Goal: Download file/media

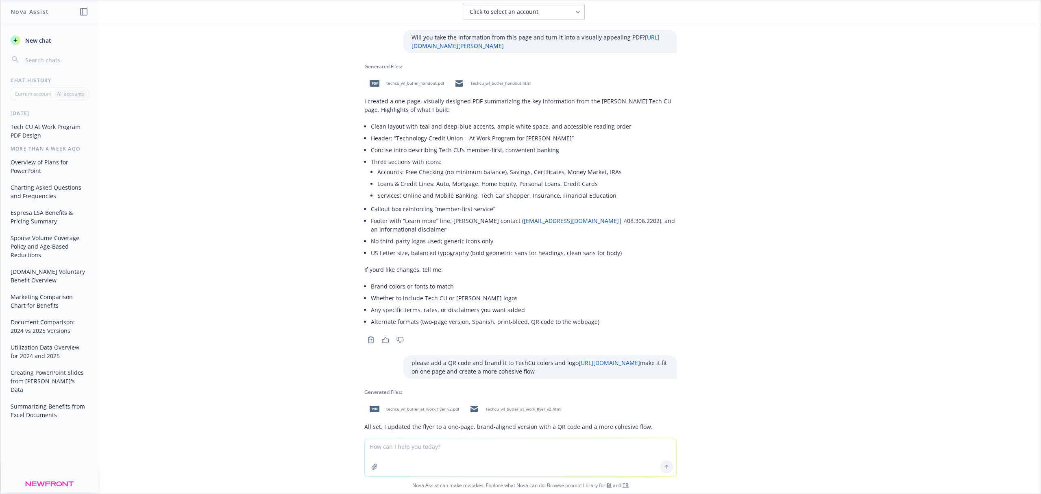
scroll to position [740, 0]
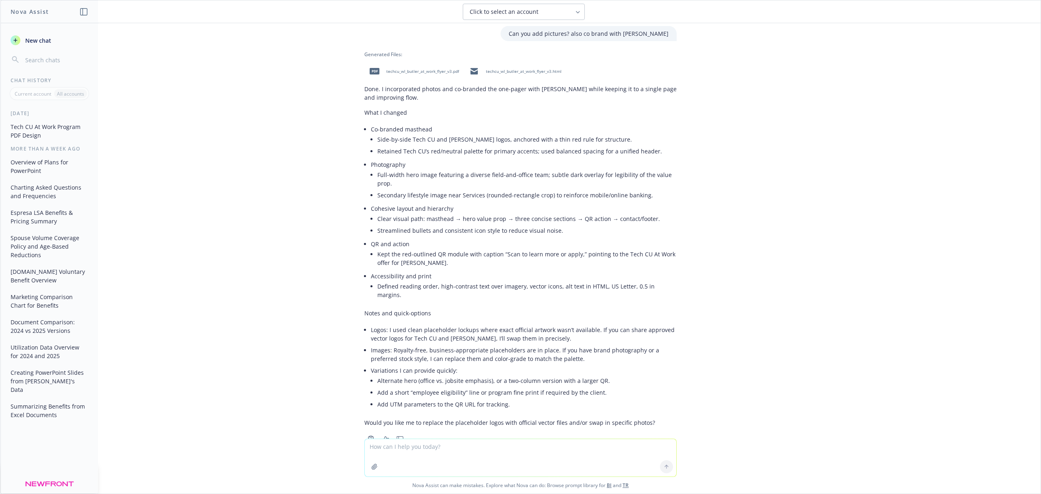
click at [425, 69] on span "techcu_wl_butler_at_work_flyer_v3.pdf" at bounding box center [422, 71] width 73 height 5
click at [494, 449] on textarea at bounding box center [521, 457] width 312 height 37
type textarea "Can you use the actual company logos?"
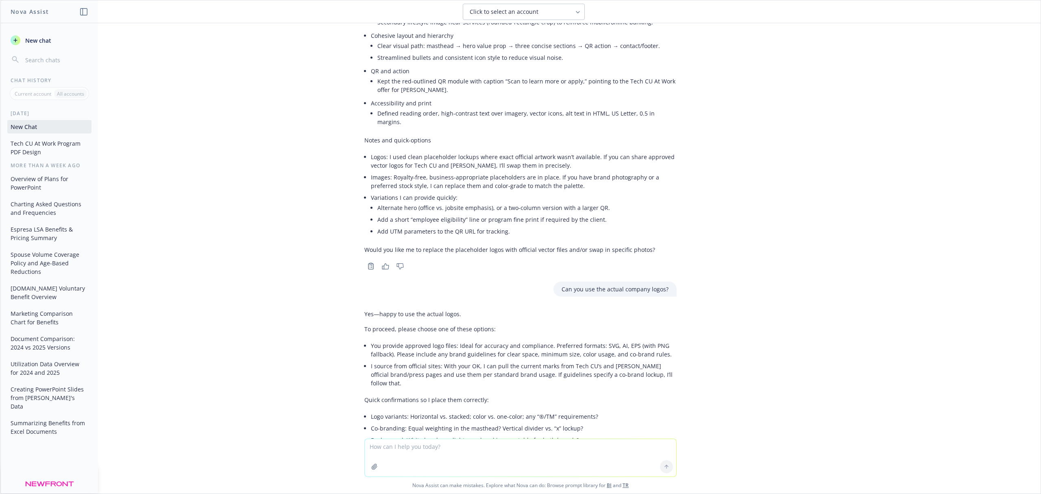
scroll to position [959, 0]
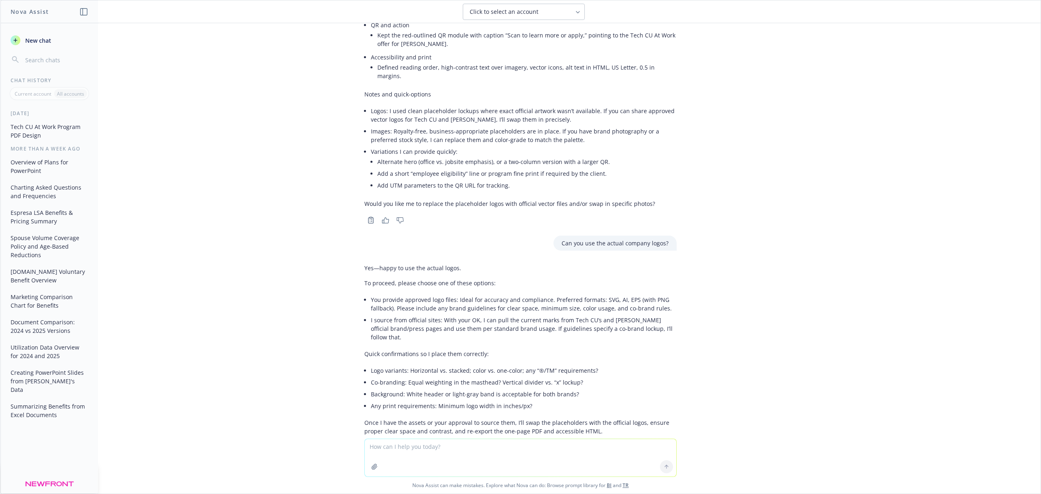
click at [424, 449] on textarea at bounding box center [521, 457] width 312 height 37
type textarea "Sourcing them is fine"
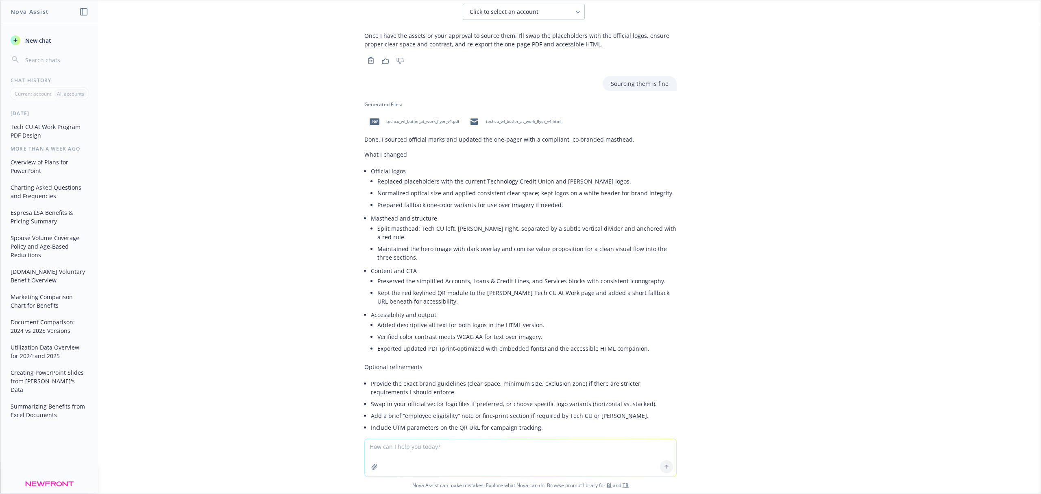
scroll to position [1358, 0]
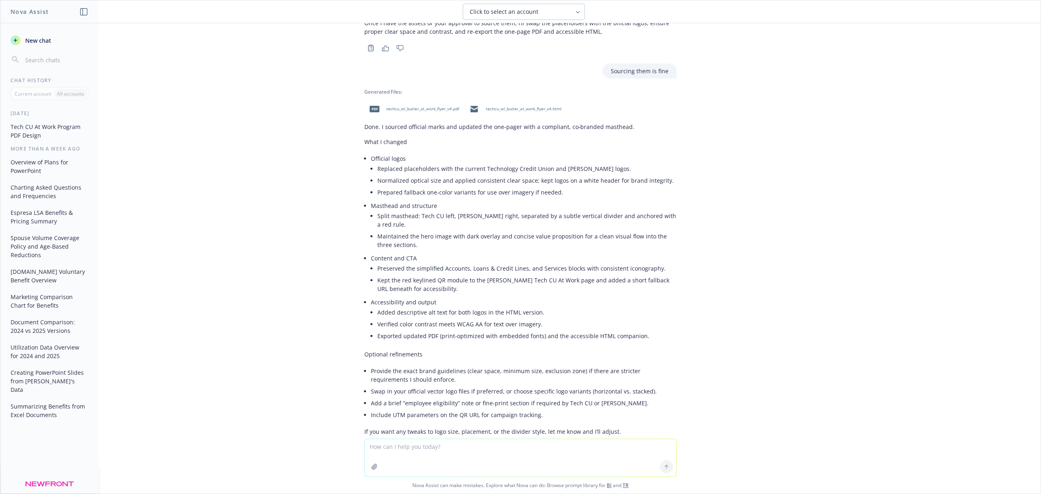
click at [418, 106] on span "techcu_wl_butler_at_work_flyer_v4.pdf" at bounding box center [422, 108] width 73 height 5
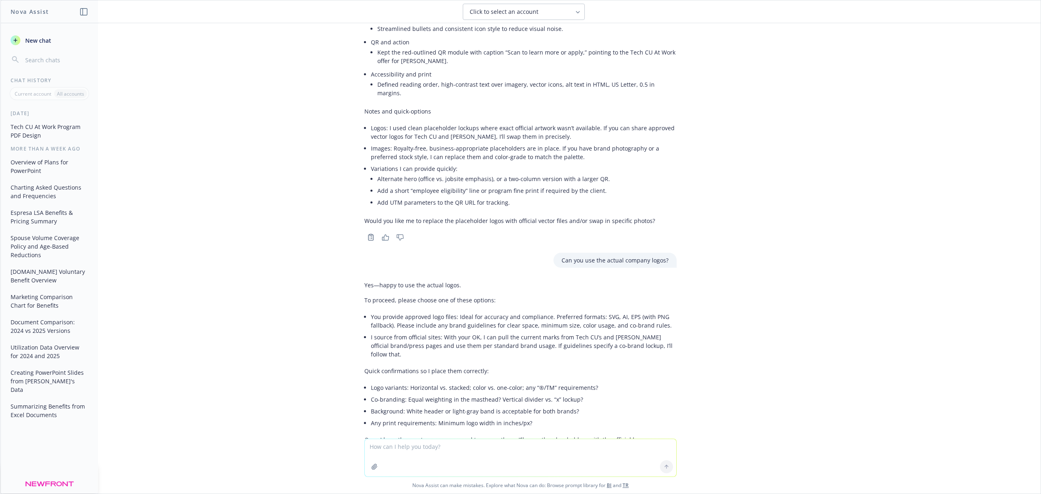
scroll to position [924, 0]
